Goal: Find specific page/section: Find specific page/section

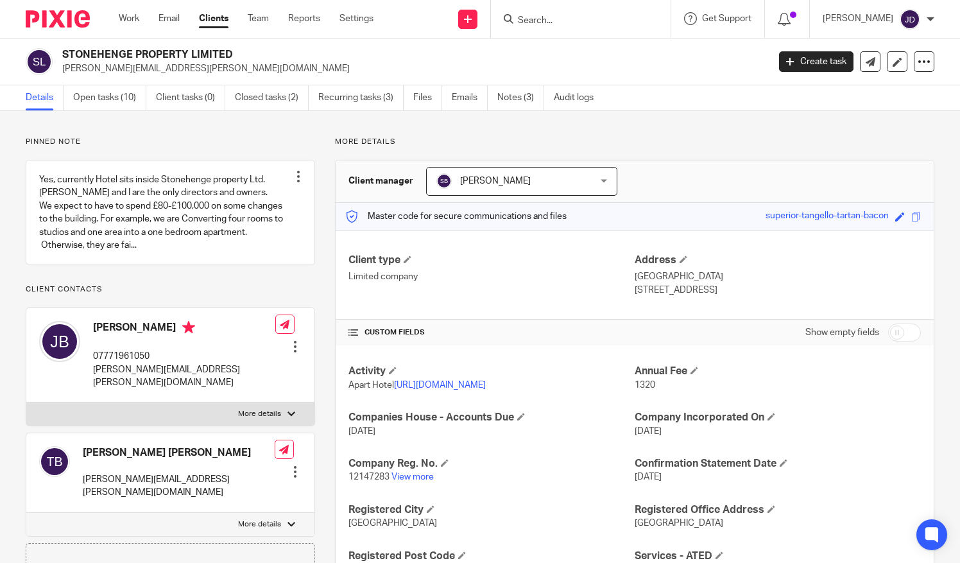
scroll to position [439, 0]
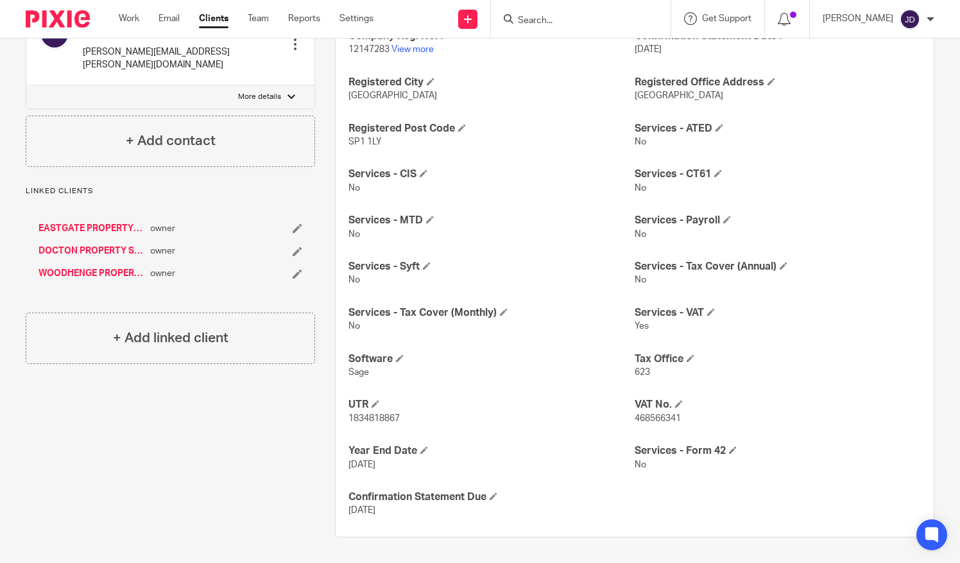
click at [554, 17] on input "Search" at bounding box center [575, 21] width 116 height 12
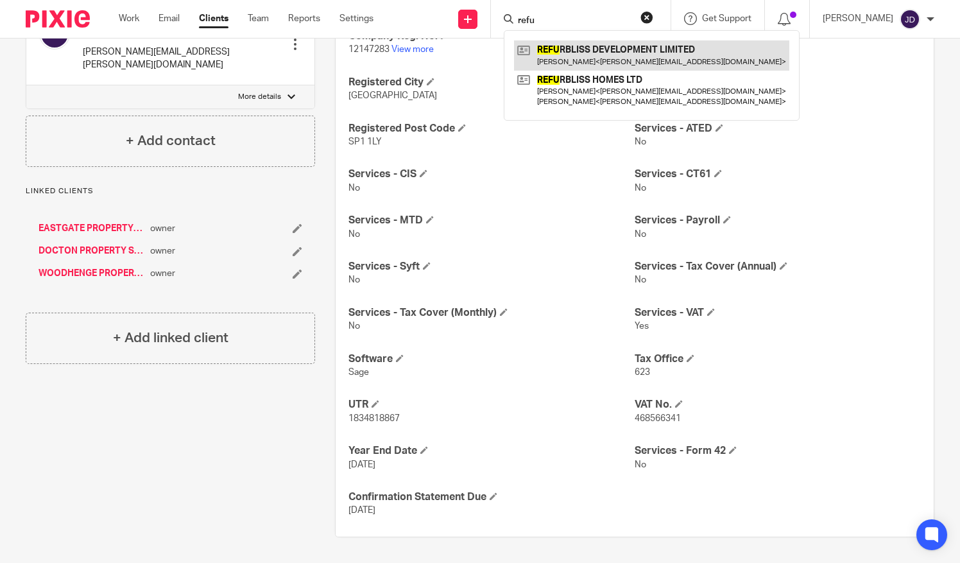
type input "refu"
click at [572, 51] on link at bounding box center [651, 55] width 275 height 30
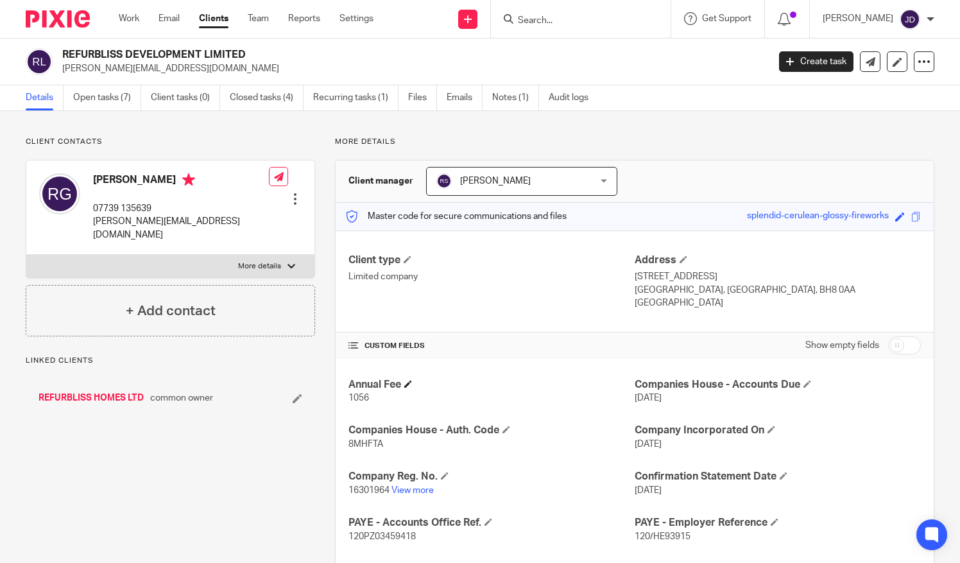
scroll to position [128, 0]
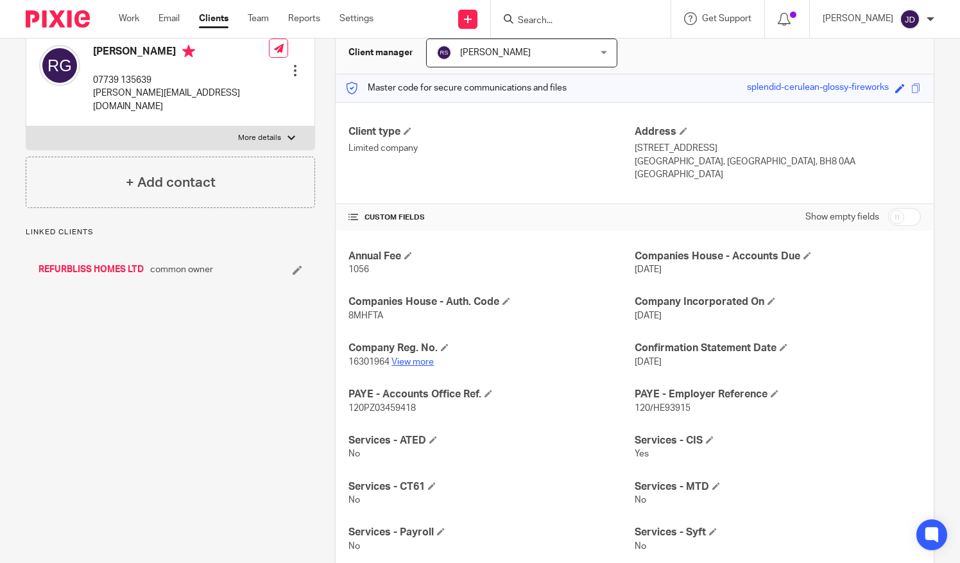
click at [419, 358] on link "View more" at bounding box center [413, 362] width 42 height 9
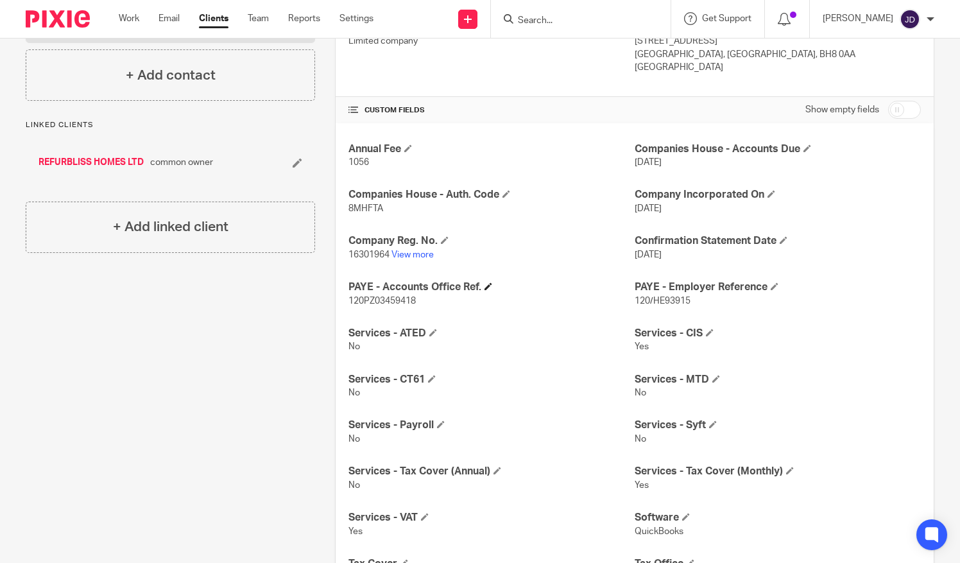
scroll to position [257, 0]
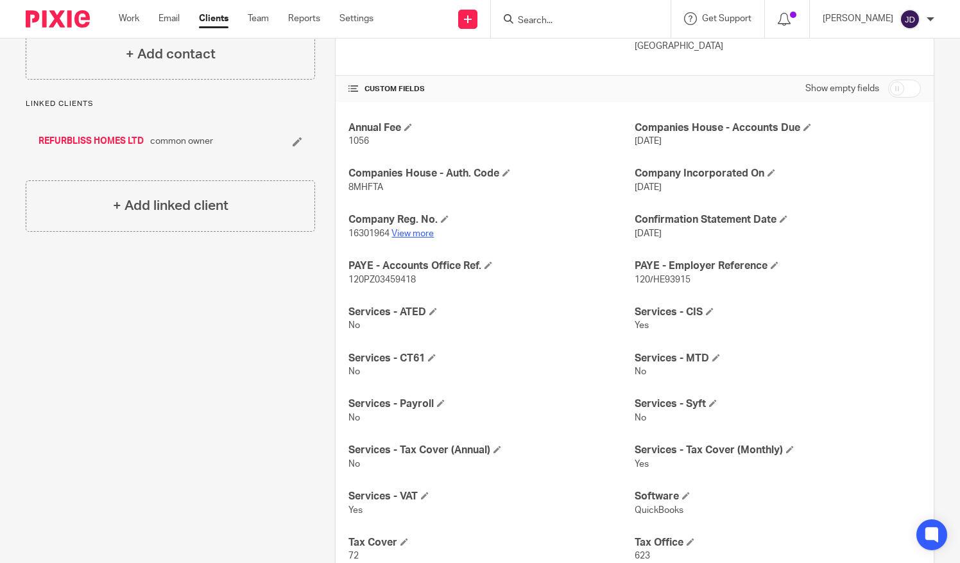
click at [415, 234] on link "View more" at bounding box center [413, 233] width 42 height 9
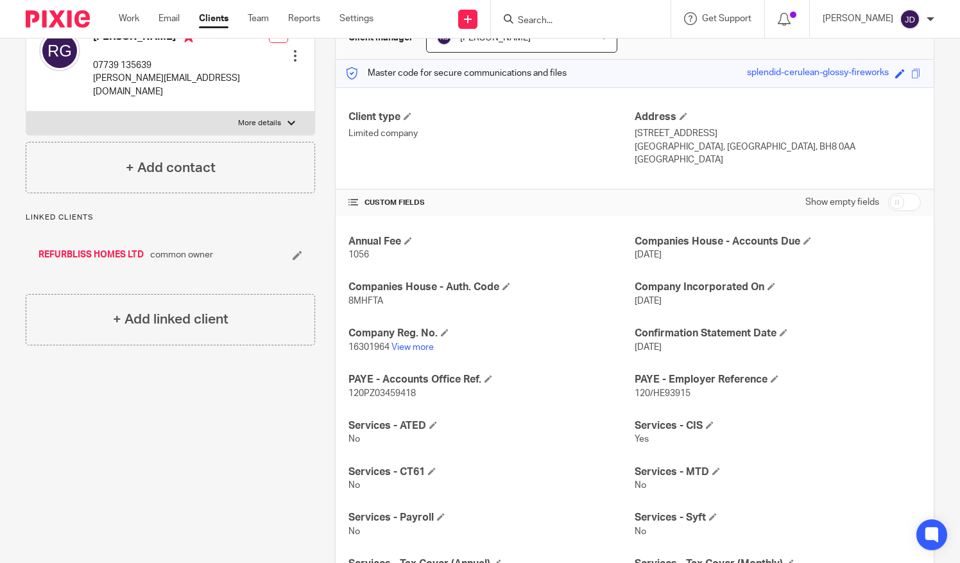
scroll to position [0, 0]
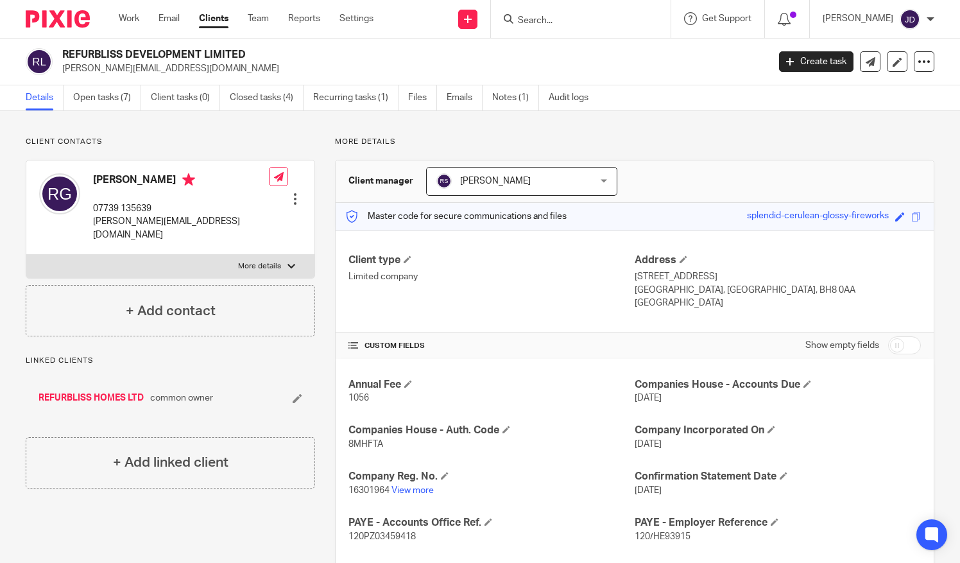
click at [553, 21] on input "Search" at bounding box center [575, 21] width 116 height 12
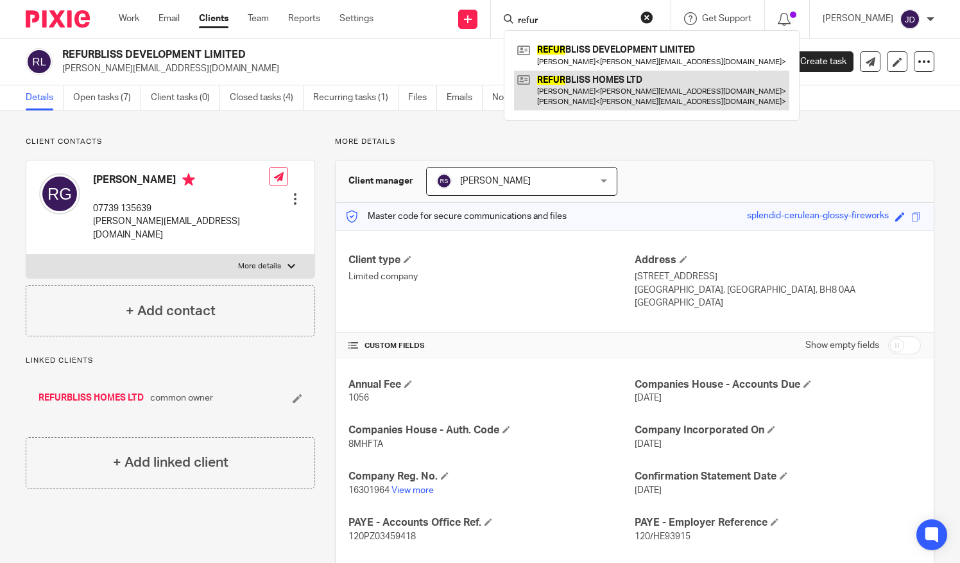
type input "refur"
click at [578, 95] on link at bounding box center [651, 91] width 275 height 40
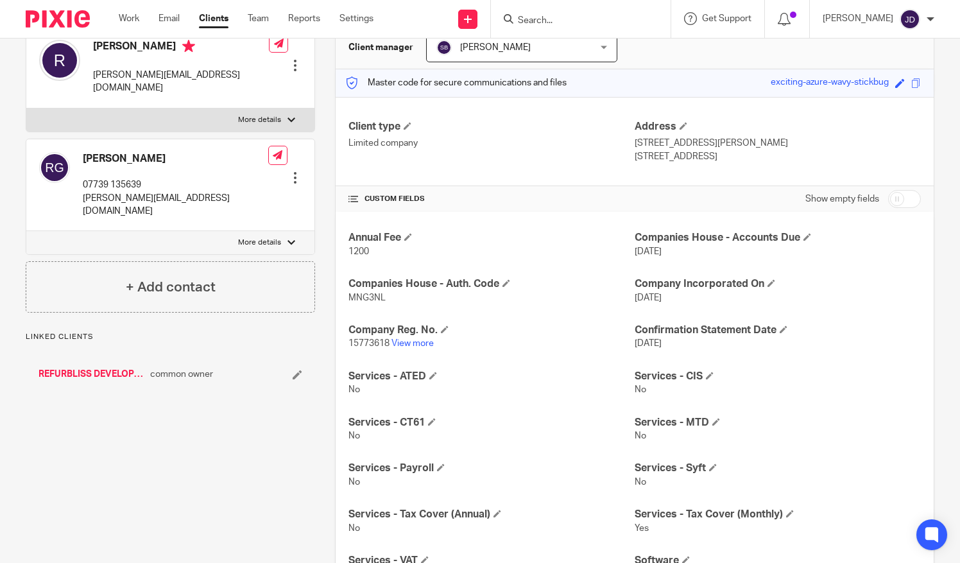
scroll to position [193, 0]
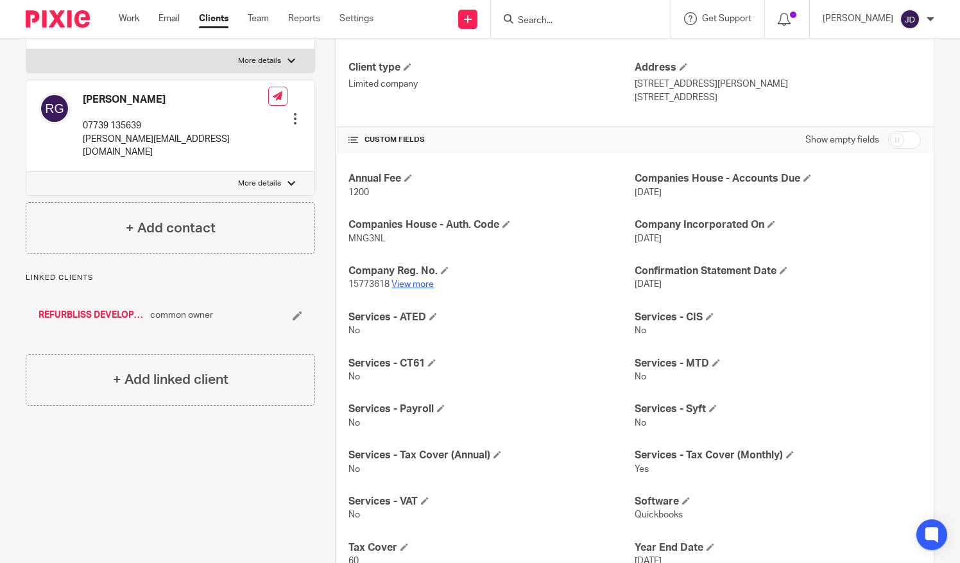
click at [413, 282] on link "View more" at bounding box center [413, 284] width 42 height 9
